Goal: Information Seeking & Learning: Check status

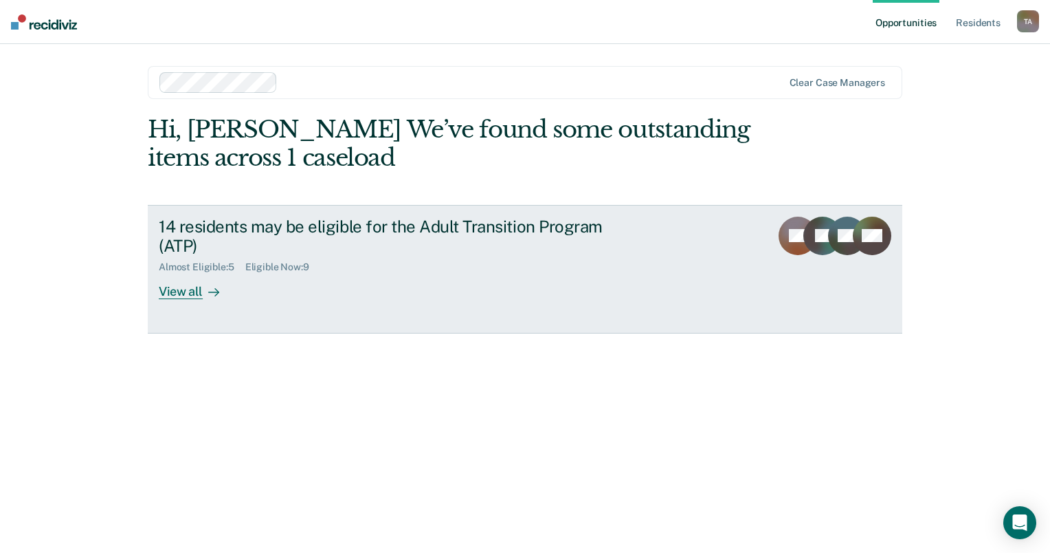
click at [180, 290] on div "View all" at bounding box center [197, 286] width 77 height 27
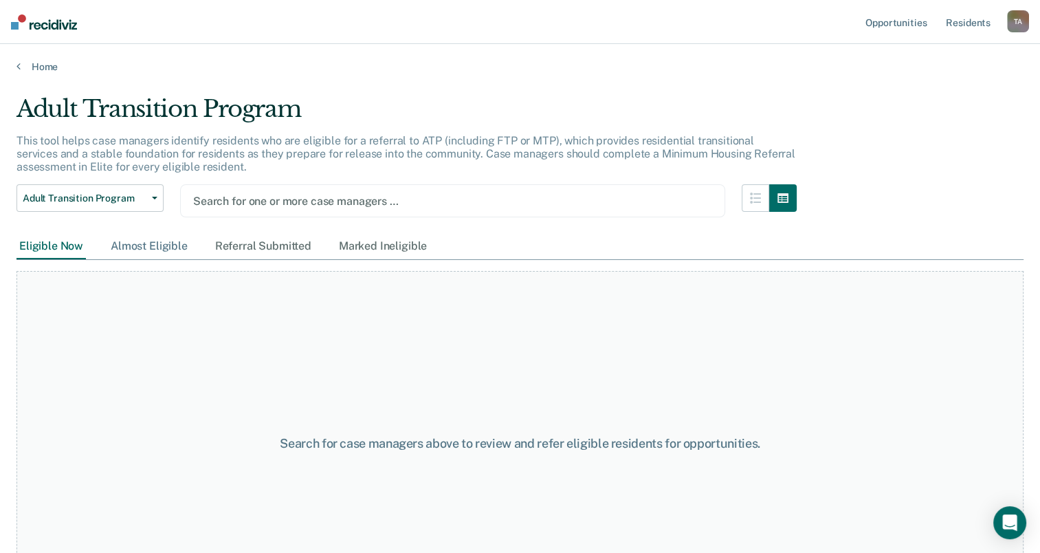
click at [140, 243] on div "Almost Eligible" at bounding box center [149, 246] width 82 height 25
click at [514, 192] on div "Search for one or more case managers …" at bounding box center [453, 201] width 522 height 19
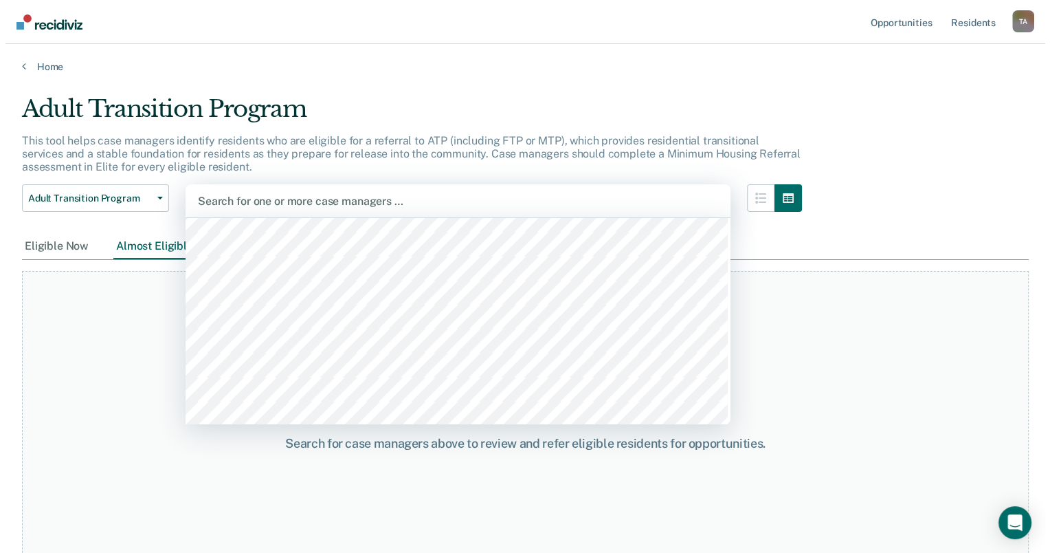
scroll to position [549, 0]
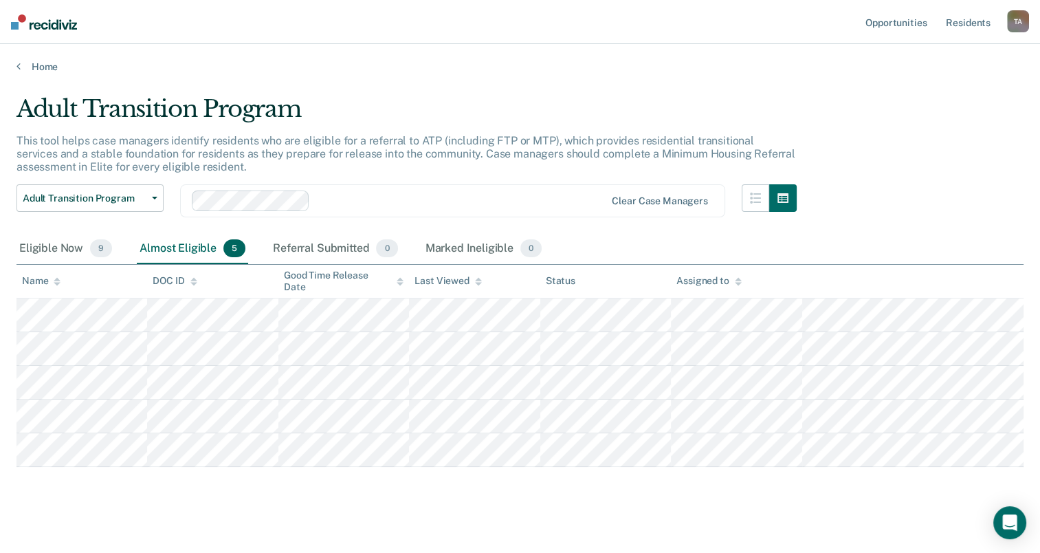
click at [36, 58] on div "Home" at bounding box center [520, 58] width 1040 height 29
click at [31, 66] on link "Home" at bounding box center [519, 66] width 1007 height 12
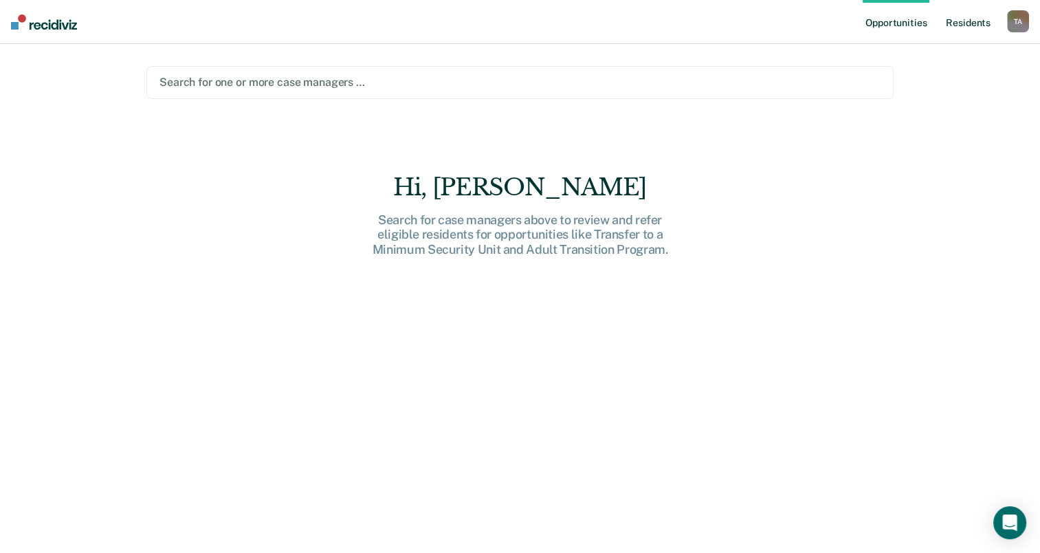
click at [965, 26] on link "Resident s" at bounding box center [968, 22] width 50 height 44
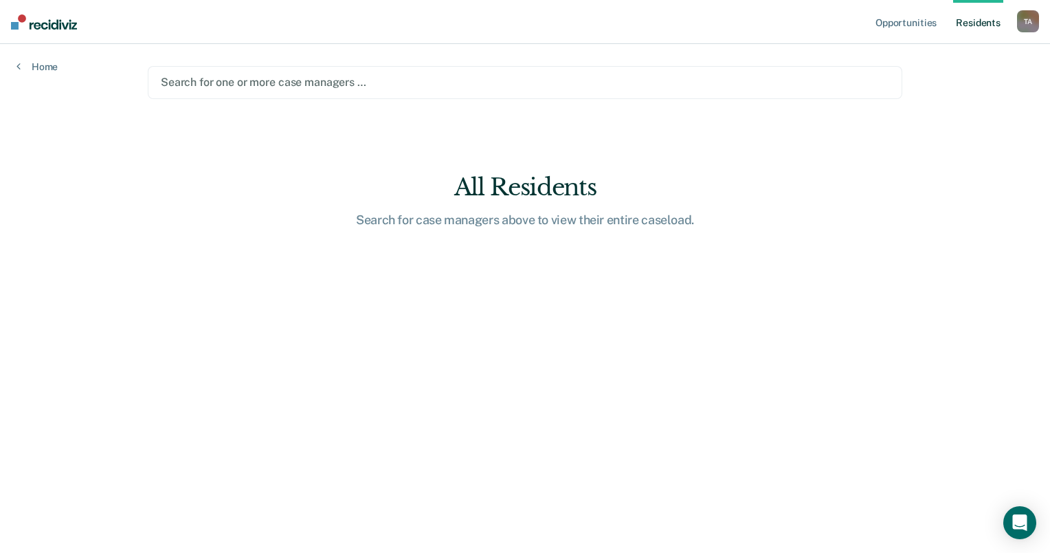
click at [36, 77] on div "Opportunities Resident s [PERSON_NAME] T A Profile How it works Log Out Home Se…" at bounding box center [525, 276] width 1050 height 553
click at [36, 68] on link "Home" at bounding box center [36, 66] width 41 height 12
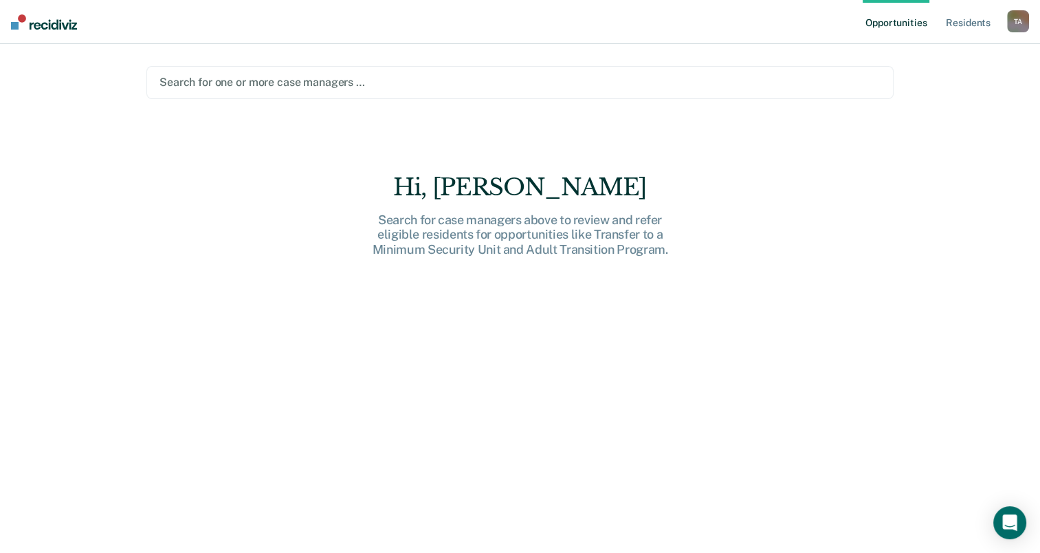
click at [1015, 23] on div "T A" at bounding box center [1018, 21] width 22 height 22
click at [964, 20] on link "Resident s" at bounding box center [968, 22] width 50 height 44
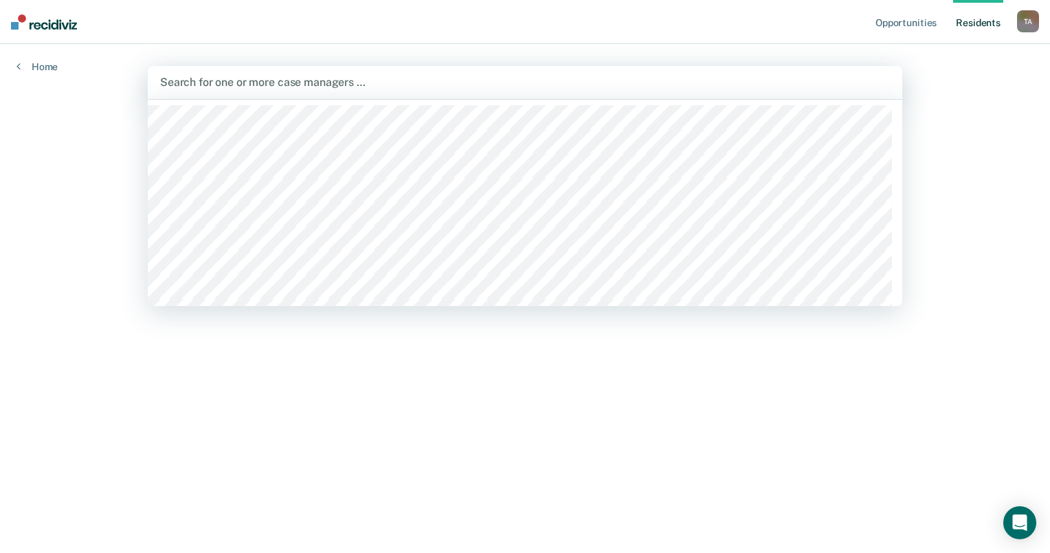
click at [555, 70] on div "Search for one or more case managers …" at bounding box center [525, 82] width 755 height 33
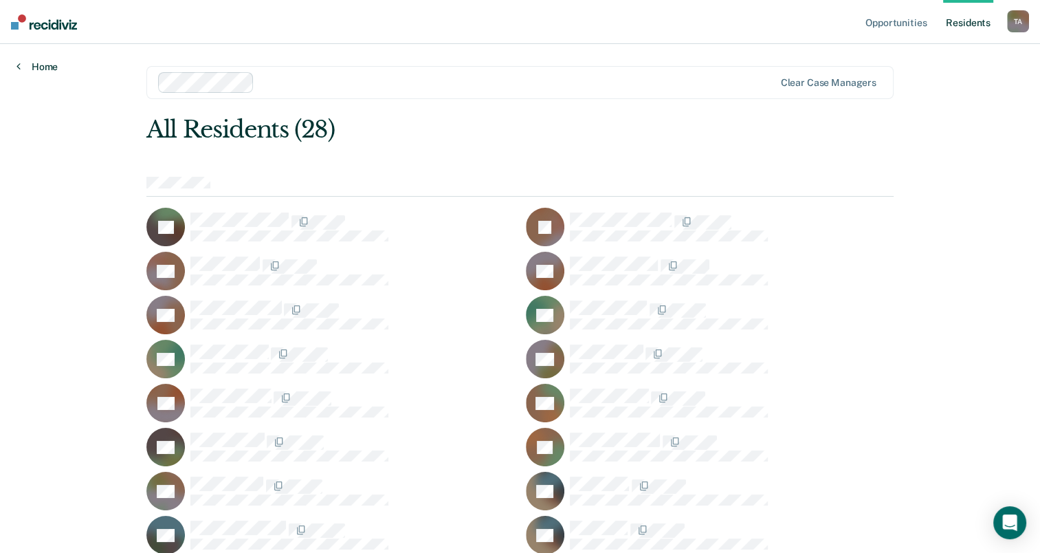
click at [41, 67] on link "Home" at bounding box center [36, 66] width 41 height 12
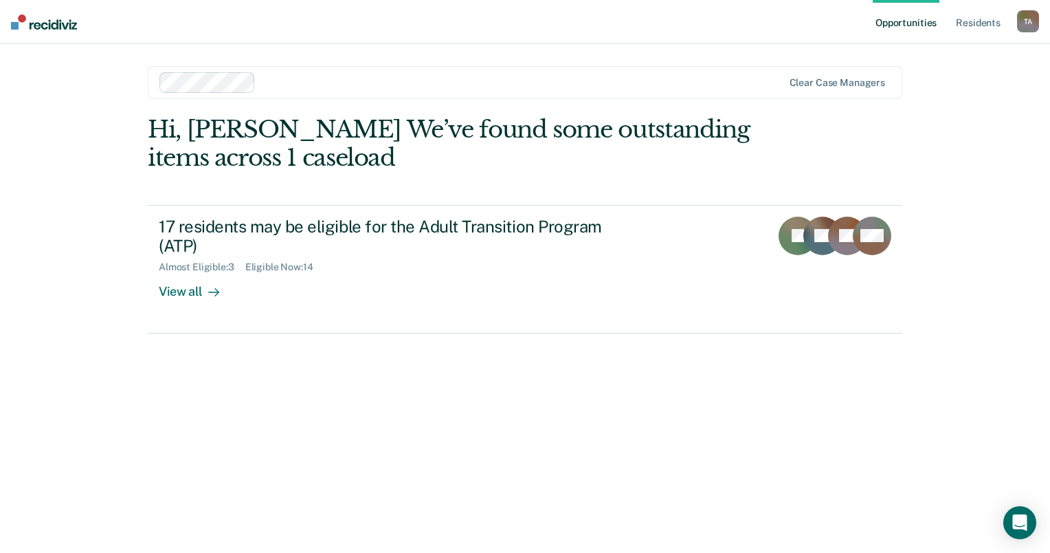
click at [60, 19] on img at bounding box center [44, 21] width 66 height 15
click at [1020, 19] on div "T A" at bounding box center [1028, 21] width 22 height 22
click at [946, 90] on link "Log Out" at bounding box center [973, 91] width 111 height 12
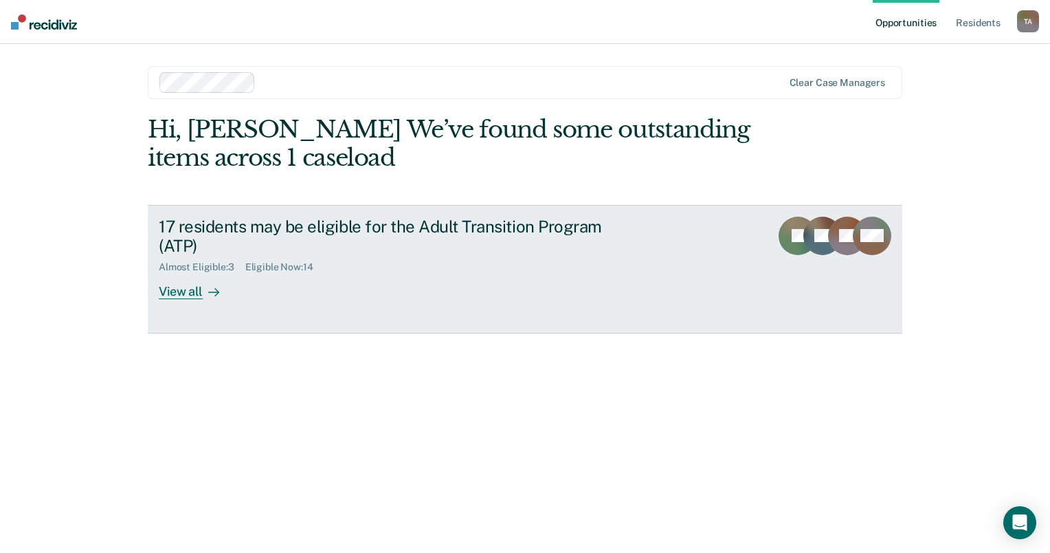
click at [190, 289] on div "View all" at bounding box center [197, 286] width 77 height 27
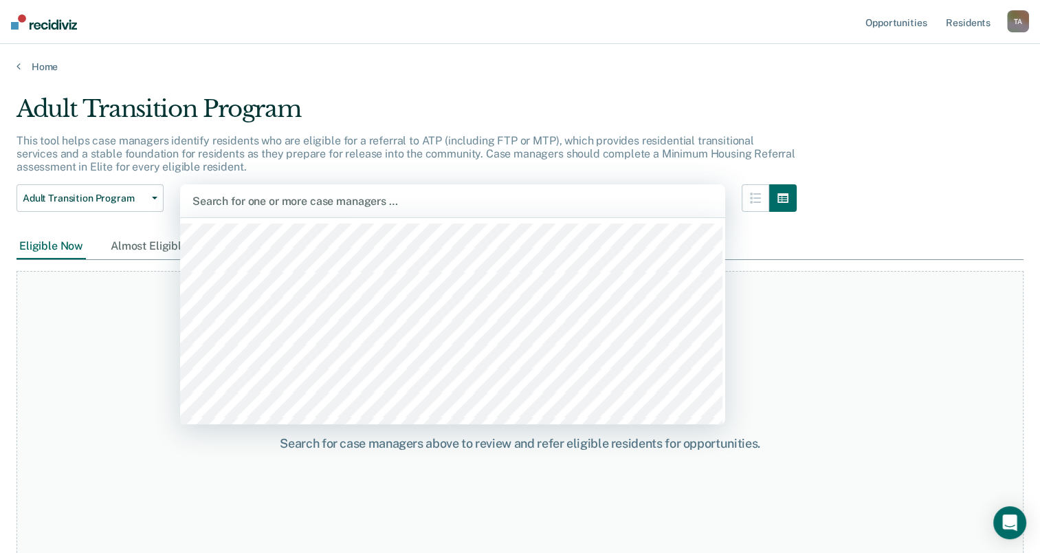
click at [709, 199] on div at bounding box center [452, 201] width 520 height 16
